Goal: Task Accomplishment & Management: Manage account settings

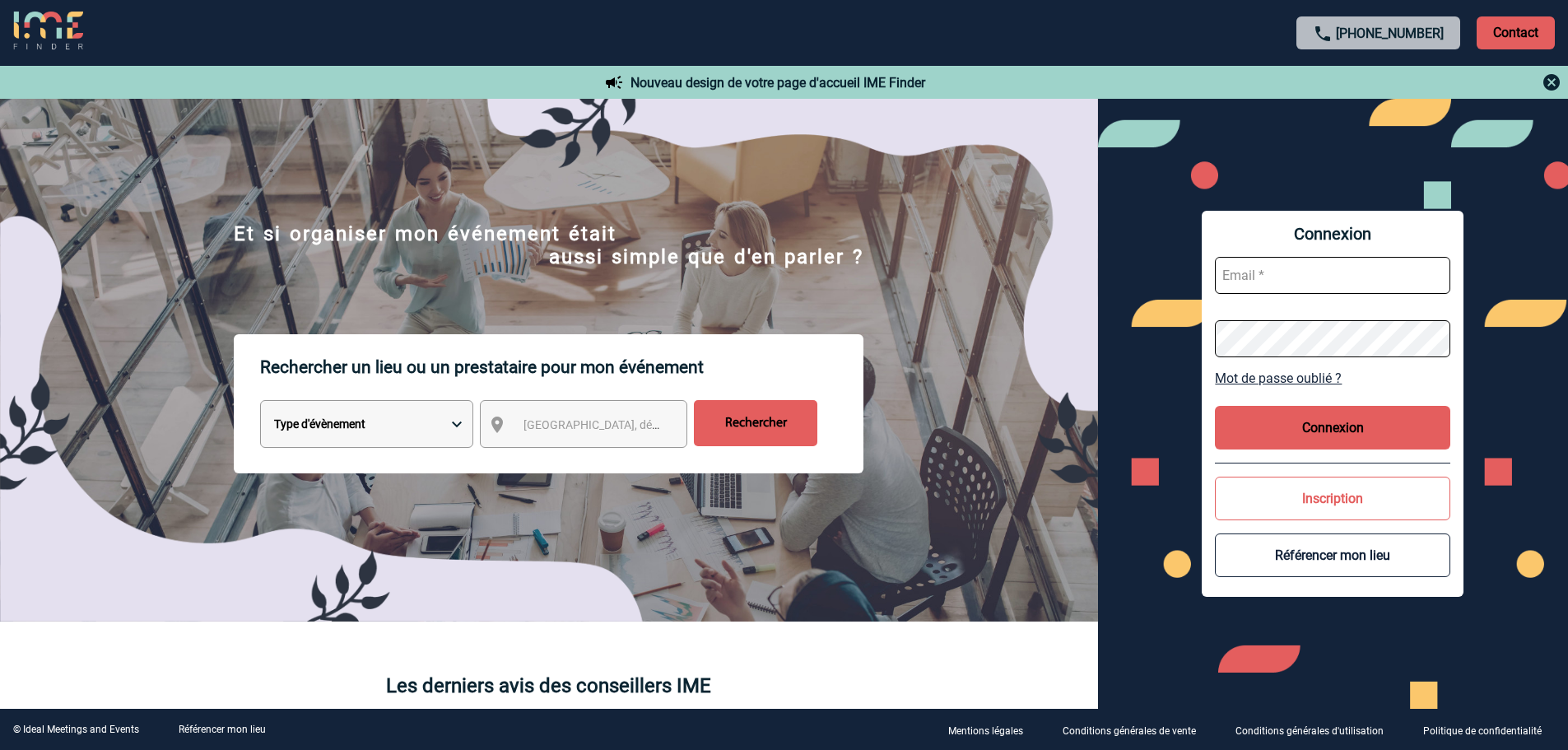
click at [1258, 269] on input "text" at bounding box center [1333, 276] width 235 height 37
type input "admin_plateforme@ime-groupe.com"
click at [1331, 435] on button "Connexion" at bounding box center [1333, 427] width 235 height 44
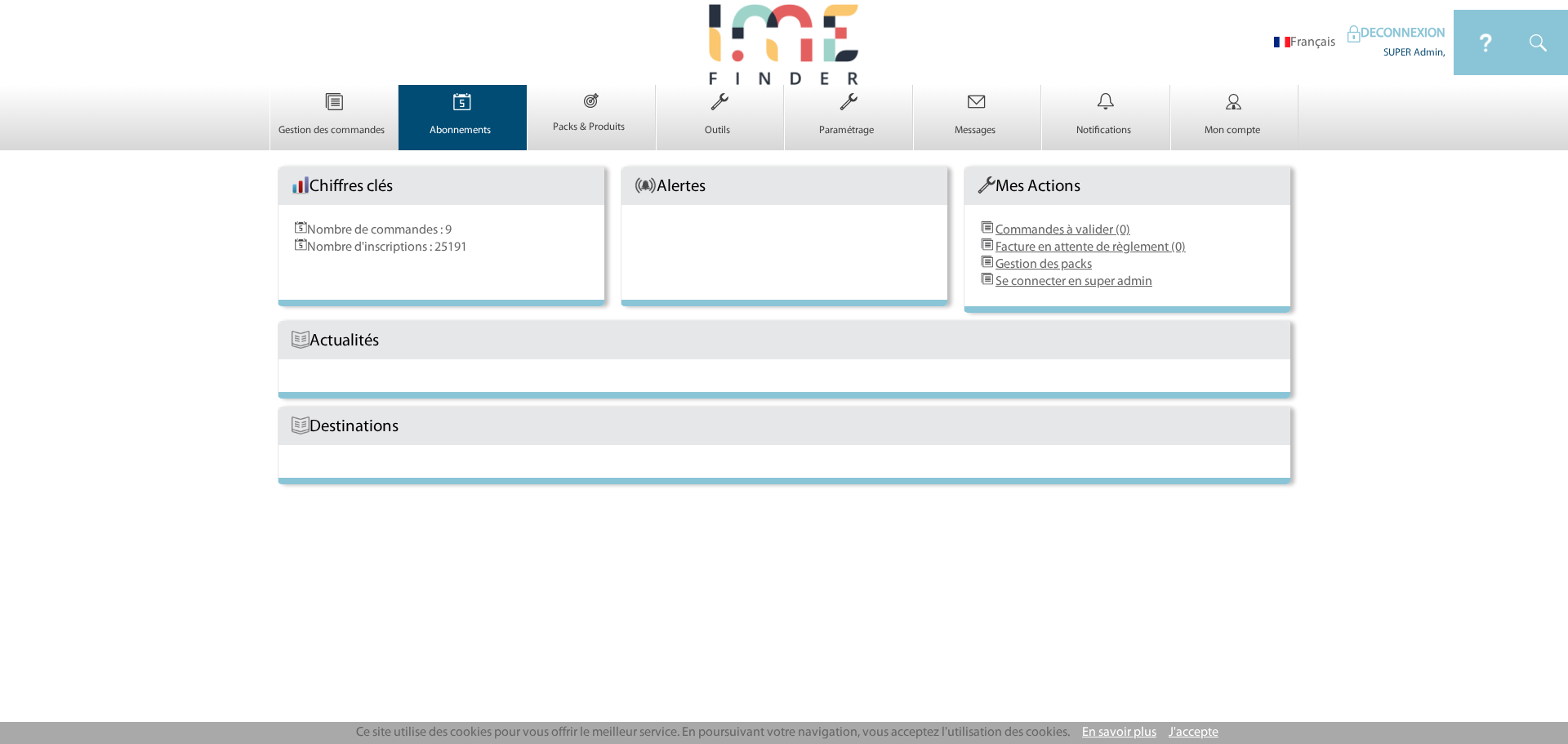
click at [458, 129] on p "Abonnements" at bounding box center [461, 131] width 124 height 13
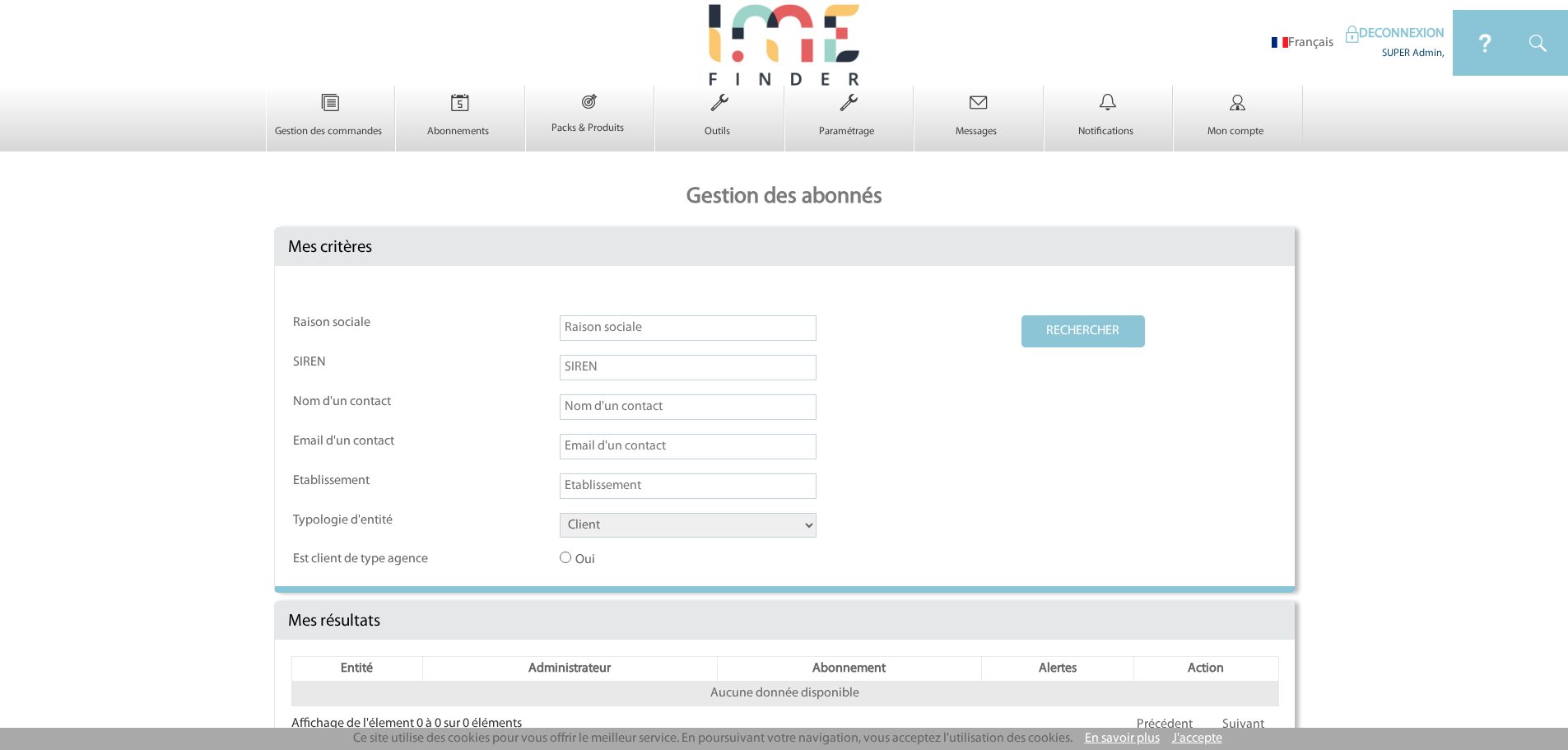
click at [601, 439] on input "text" at bounding box center [688, 447] width 257 height 25
paste input "R.Henquinet@cnr.tm.fr"
click at [1046, 331] on button "RECHERCHER" at bounding box center [1083, 331] width 124 height 32
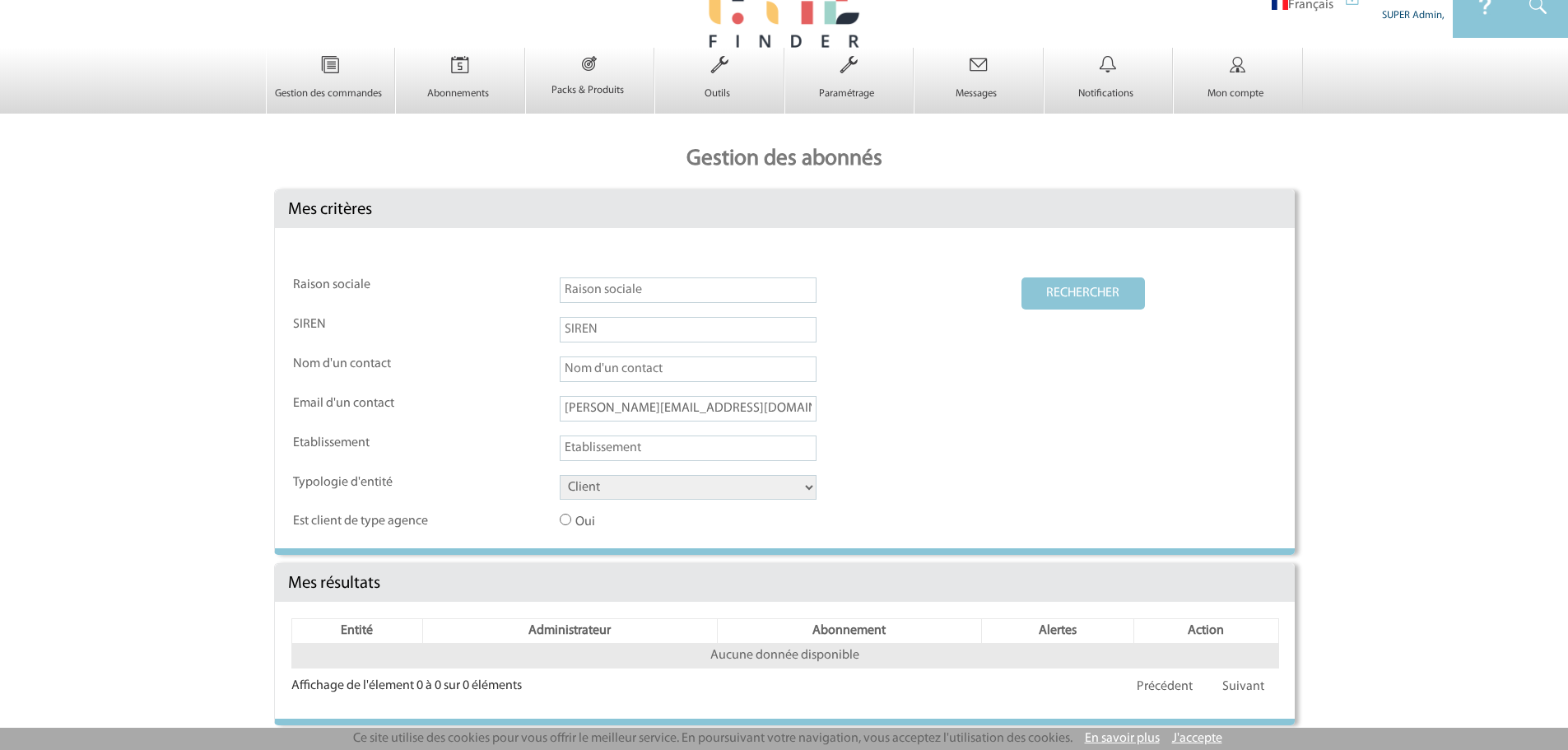
drag, startPoint x: 715, startPoint y: 406, endPoint x: 534, endPoint y: 405, distance: 181.0
click at [535, 405] on tr "Email d'un contact R.Henquinet@cnr.tm.fr" at bounding box center [784, 414] width 983 height 38
drag, startPoint x: 624, startPoint y: 398, endPoint x: 633, endPoint y: 398, distance: 9.0
click at [625, 398] on input "R.Henquinet@cnr.tm.fr" at bounding box center [688, 408] width 257 height 25
click at [639, 407] on input "R.Henquinet@cnr.tm.fr" at bounding box center [688, 408] width 257 height 25
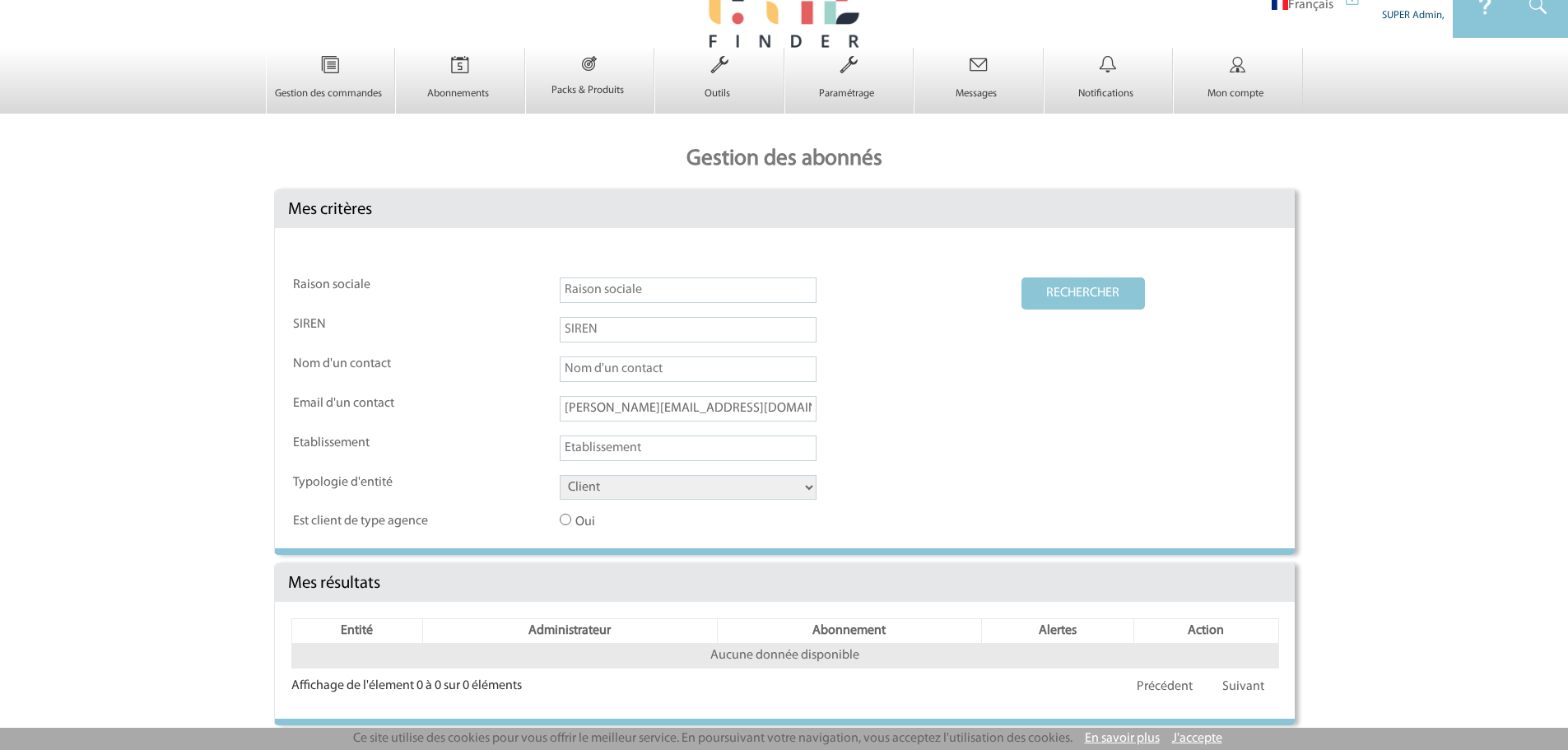
drag, startPoint x: 633, startPoint y: 406, endPoint x: 446, endPoint y: 407, distance: 187.0
click at [463, 412] on tr "Email d'un contact R.Henquinet@cnr.tm.fr" at bounding box center [784, 414] width 983 height 38
type input "@cnr.tm.fr"
click at [1057, 295] on button "RECHERCHER" at bounding box center [1083, 293] width 124 height 32
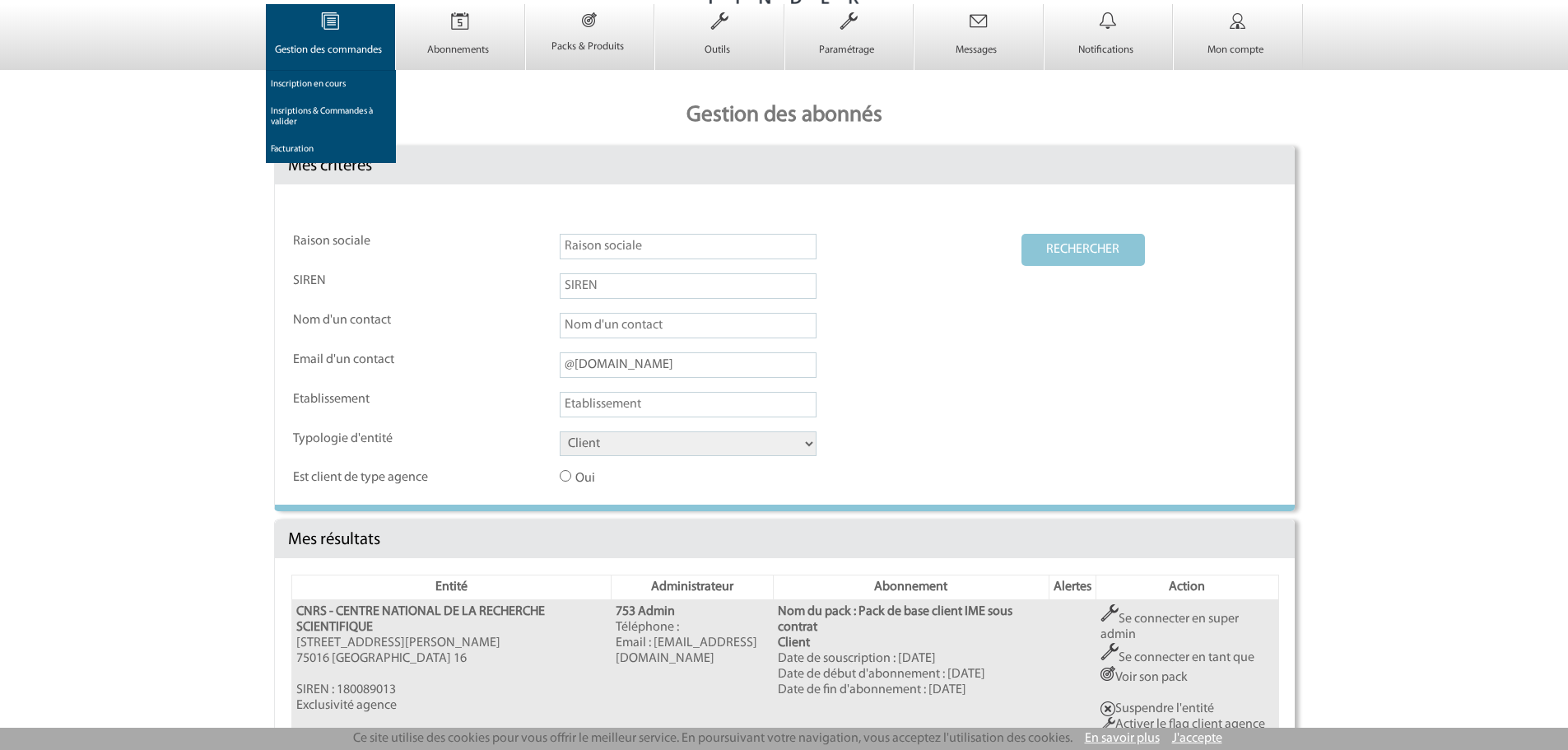
scroll to position [0, 0]
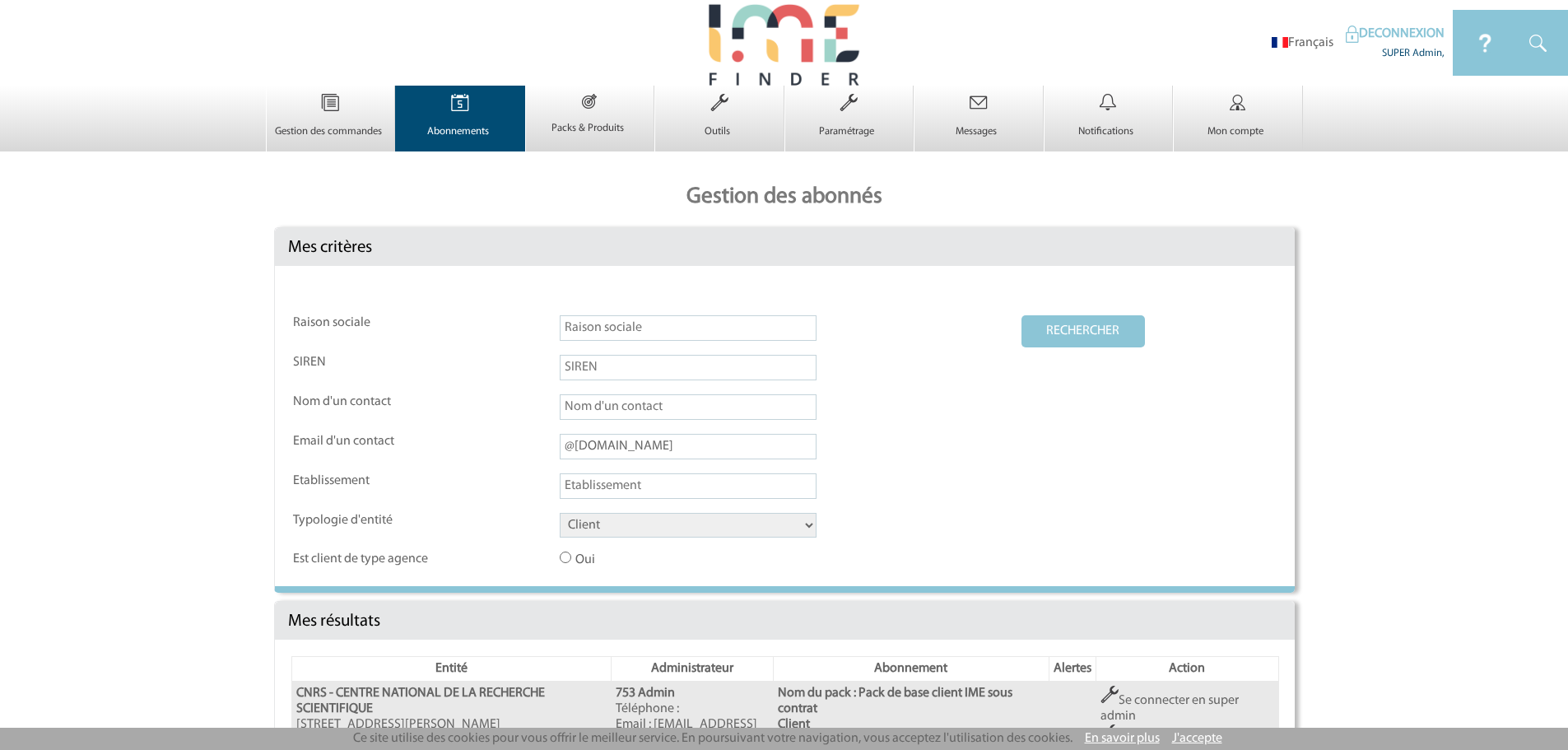
click at [421, 140] on td "Abonnements 0" at bounding box center [459, 119] width 130 height 66
click at [438, 119] on img at bounding box center [459, 103] width 67 height 35
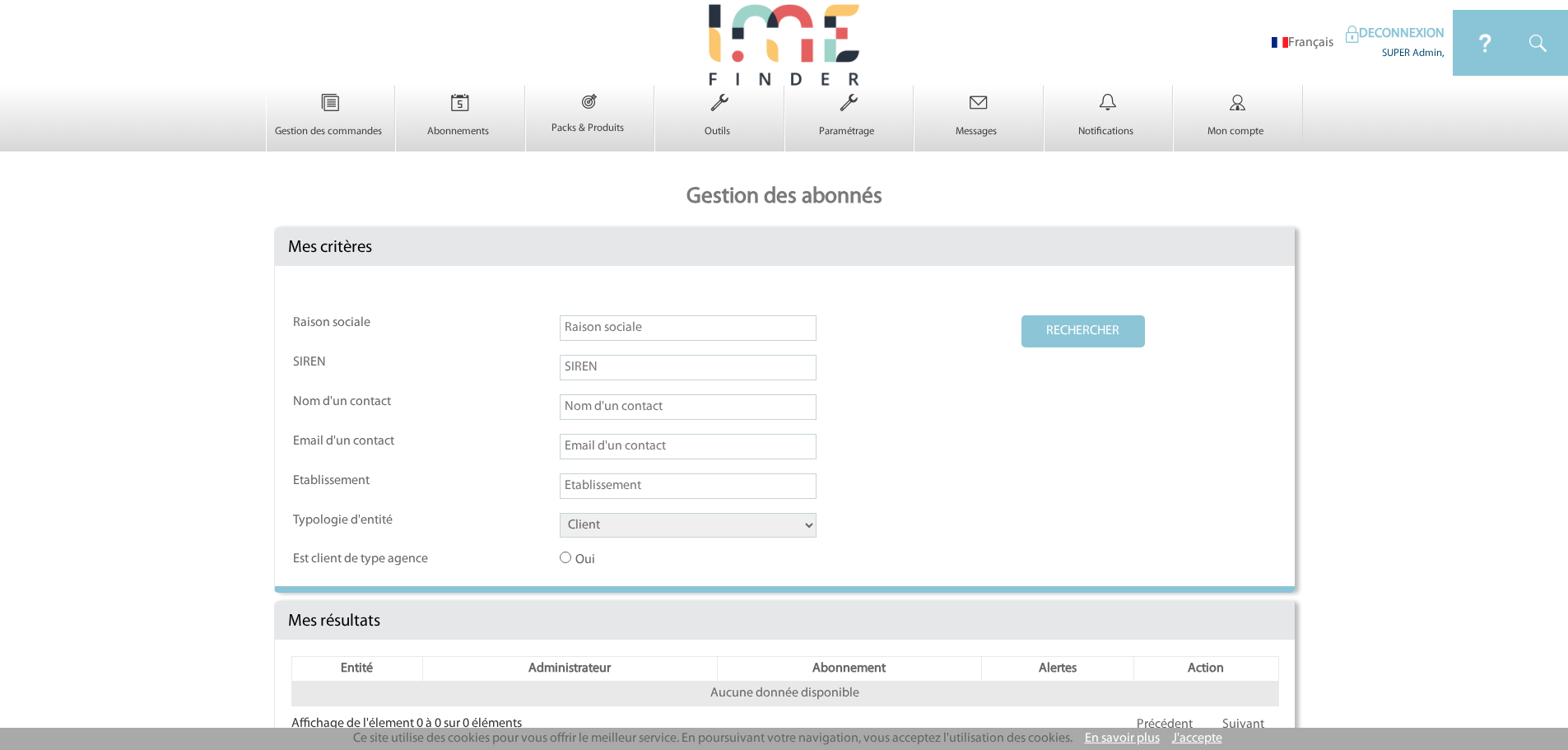
click at [633, 453] on input "text" at bounding box center [688, 447] width 257 height 25
paste input "r.henquinet@cnr.tmt.fr"
type input "r.henquinet@cnr.tmt.fr"
click at [1108, 338] on button "RECHERCHER" at bounding box center [1083, 331] width 124 height 32
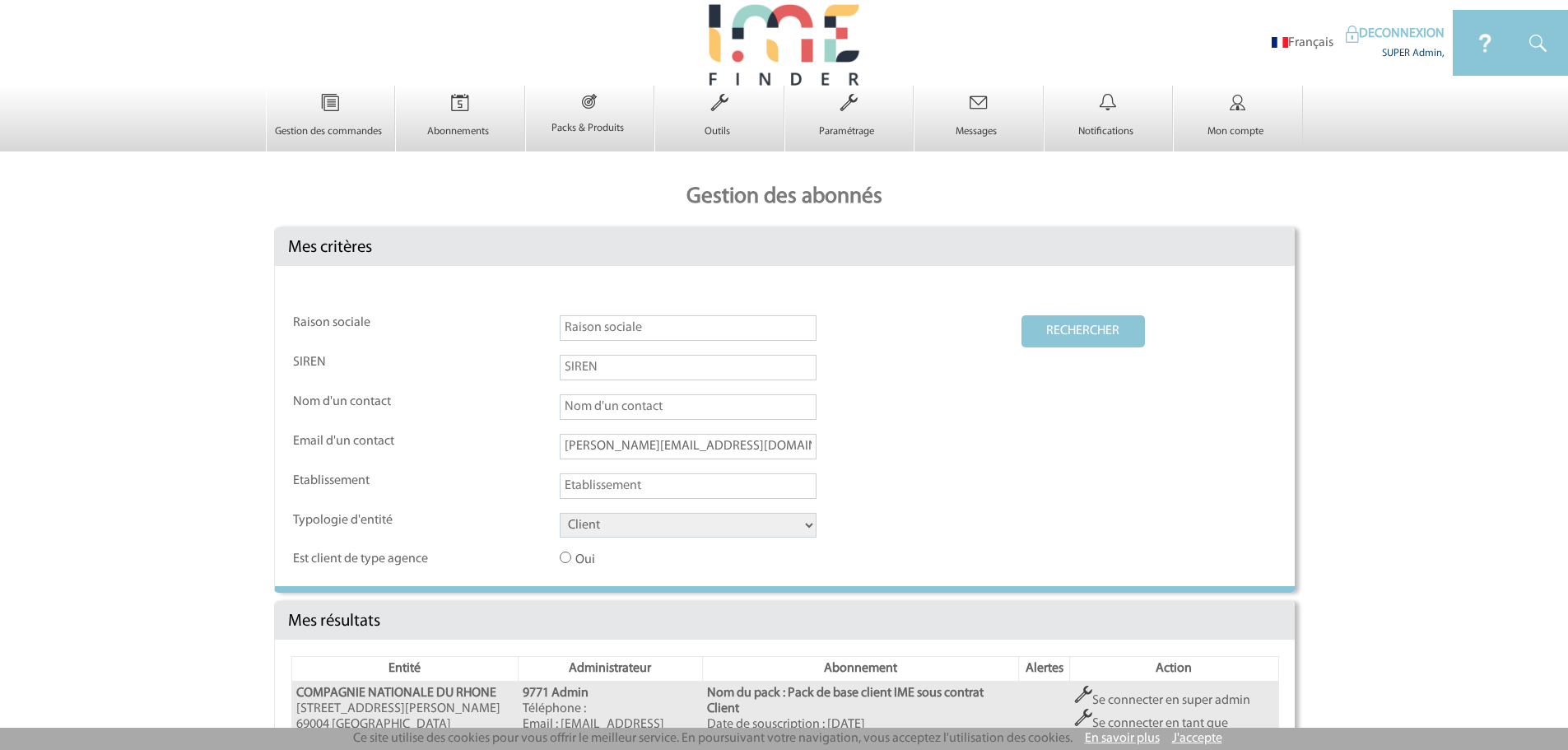
scroll to position [205, 0]
